Goal: Transaction & Acquisition: Purchase product/service

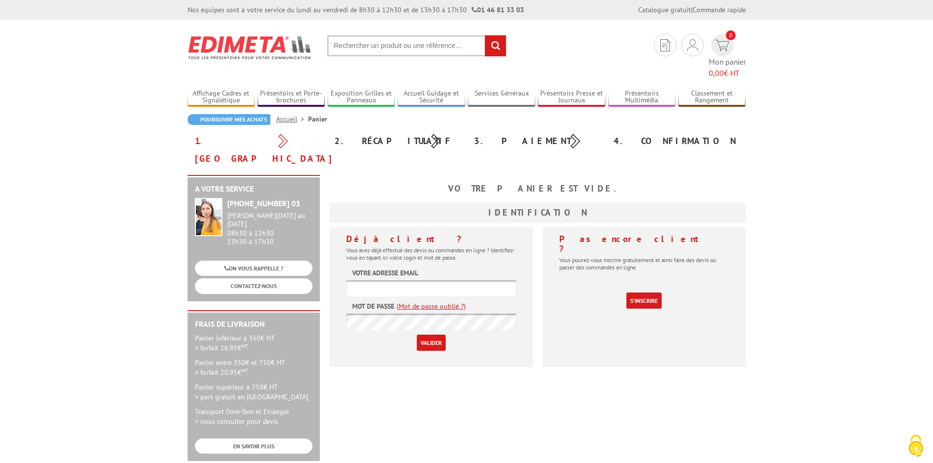
click at [423, 280] on input "text" at bounding box center [431, 288] width 170 height 16
paste input "projet@lekoeur.fr"
type input "projet@lekoeur.fr"
click at [433, 335] on input "Valider" at bounding box center [431, 343] width 29 height 16
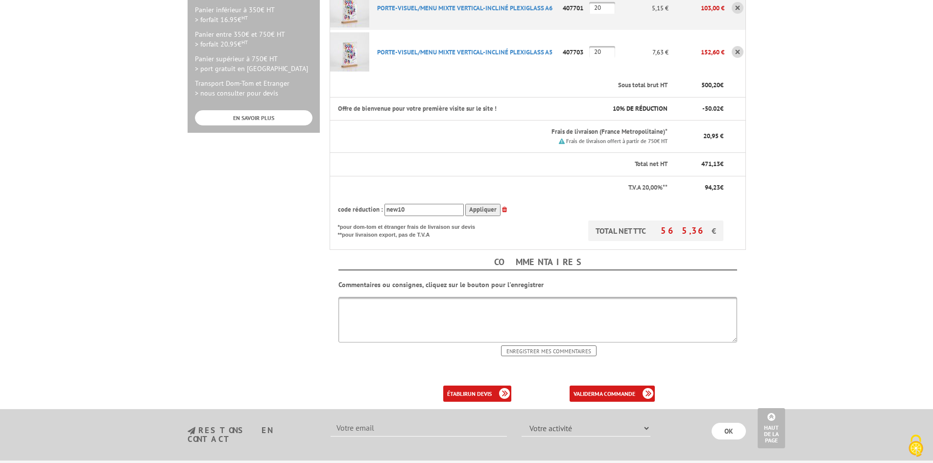
scroll to position [343, 0]
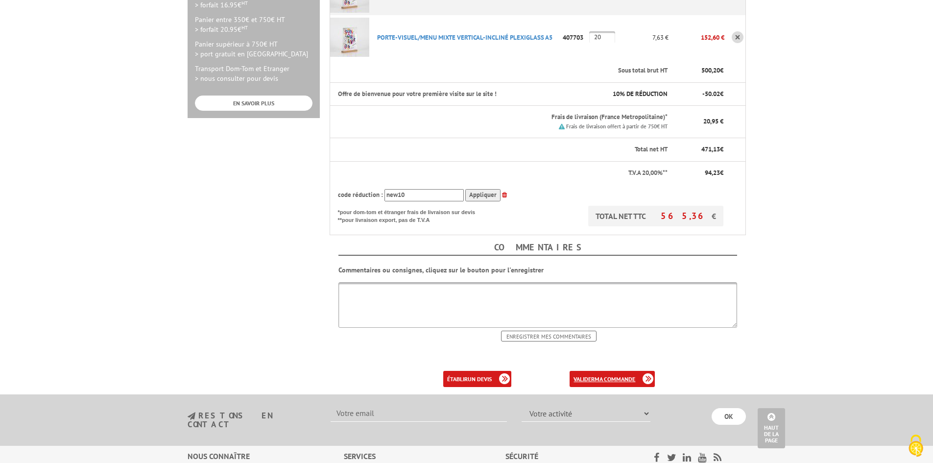
click at [608, 375] on b "ma commande" at bounding box center [615, 378] width 41 height 7
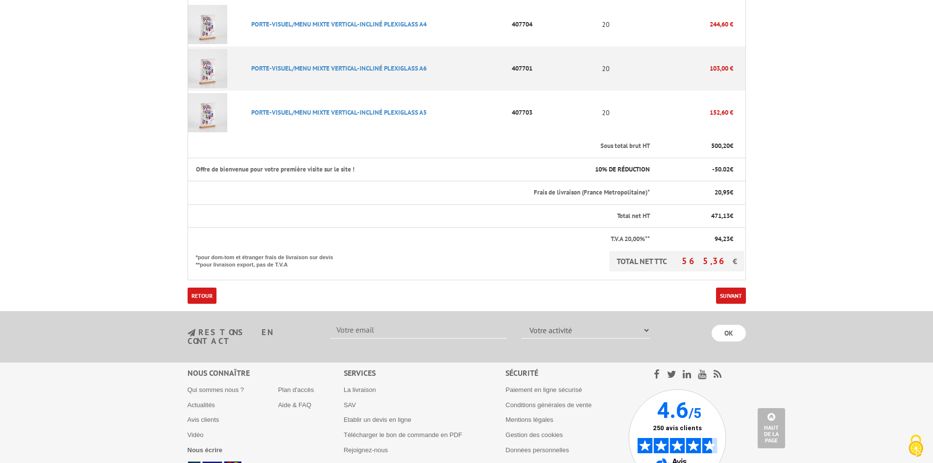
scroll to position [343, 0]
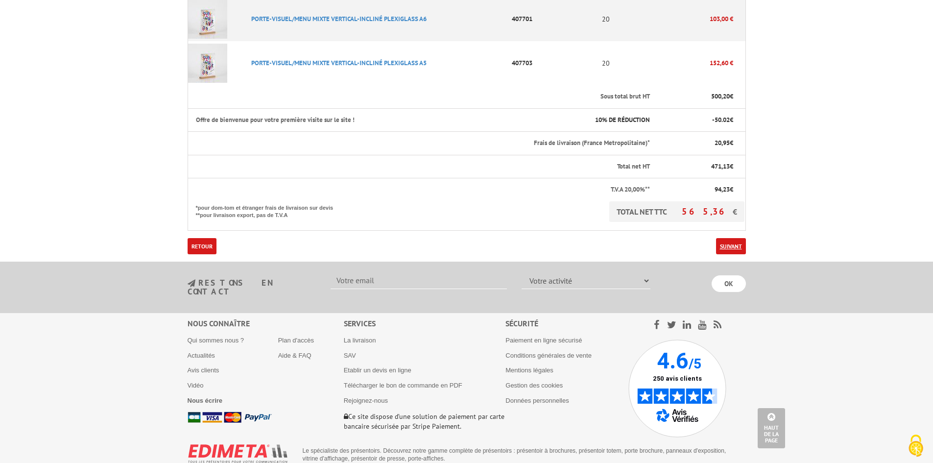
click at [735, 238] on link "Suivant" at bounding box center [731, 246] width 30 height 16
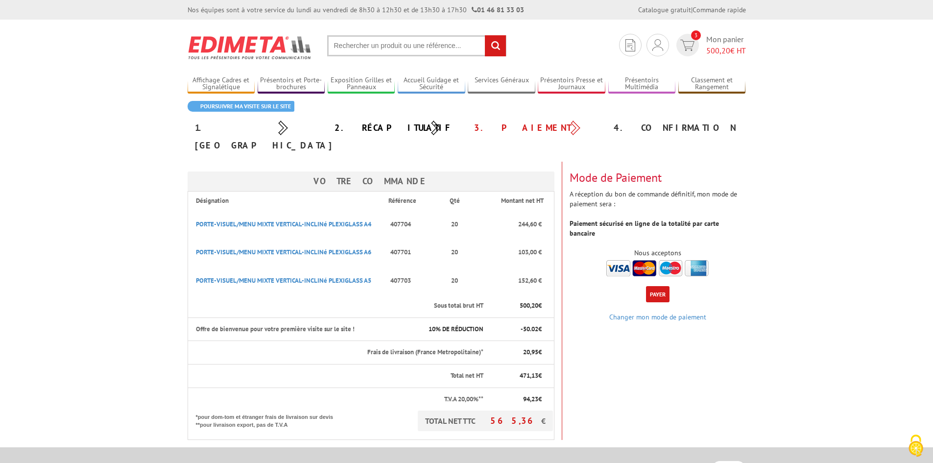
click at [663, 286] on button "Payer" at bounding box center [658, 294] width 24 height 16
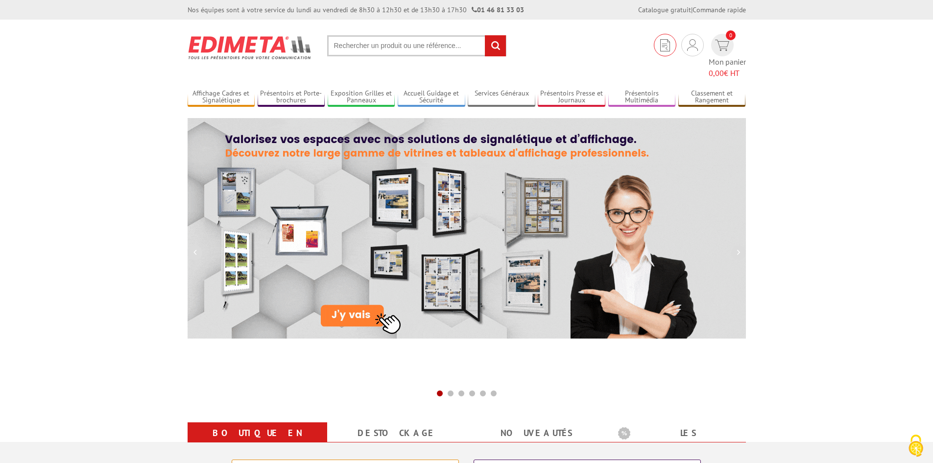
click at [660, 47] on img at bounding box center [665, 45] width 10 height 12
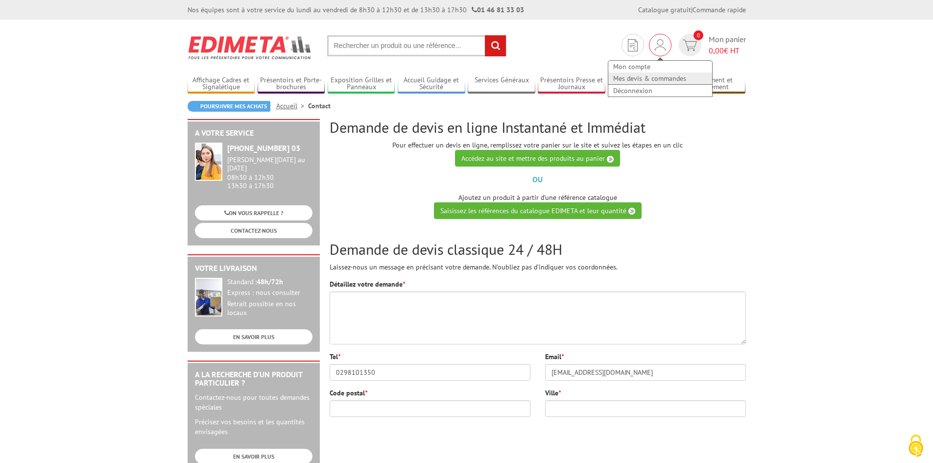
click at [640, 77] on link "Mes devis & commandes" at bounding box center [660, 79] width 104 height 12
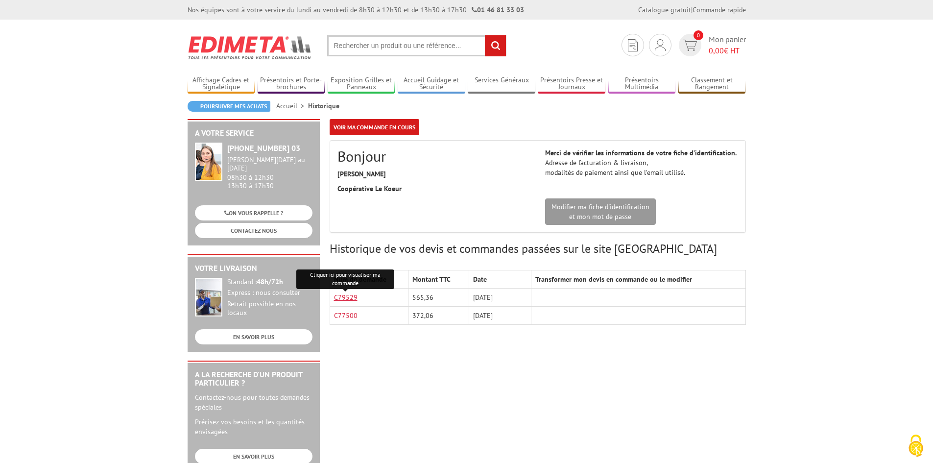
click at [342, 297] on link "C79529" at bounding box center [346, 297] width 24 height 9
click at [400, 379] on div "A votre service [PHONE_NUMBER] 03 [PERSON_NAME][DATE] au [DATE] 08h30 à 12h30 1…" at bounding box center [467, 380] width 568 height 522
click at [582, 388] on div "A votre service [PHONE_NUMBER] 03 [PERSON_NAME][DATE] au [DATE] 08h30 à 12h30 1…" at bounding box center [467, 380] width 568 height 522
